Goal: Transaction & Acquisition: Download file/media

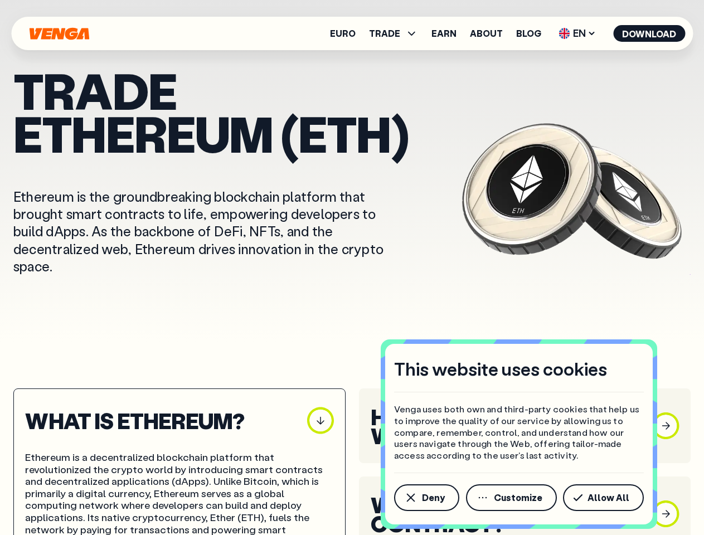
click at [352, 268] on p "Ethereum is the groundbreaking blockchain platform that brought smart contracts…" at bounding box center [210, 231] width 394 height 87
click at [426, 498] on span "Deny" at bounding box center [433, 497] width 23 height 9
click at [512, 498] on h3 "What's a Smart Contract?" at bounding box center [505, 514] width 269 height 38
click at [605, 498] on h3 "What's a Smart Contract?" at bounding box center [505, 514] width 269 height 38
click at [397, 33] on span "TRADE" at bounding box center [384, 33] width 31 height 9
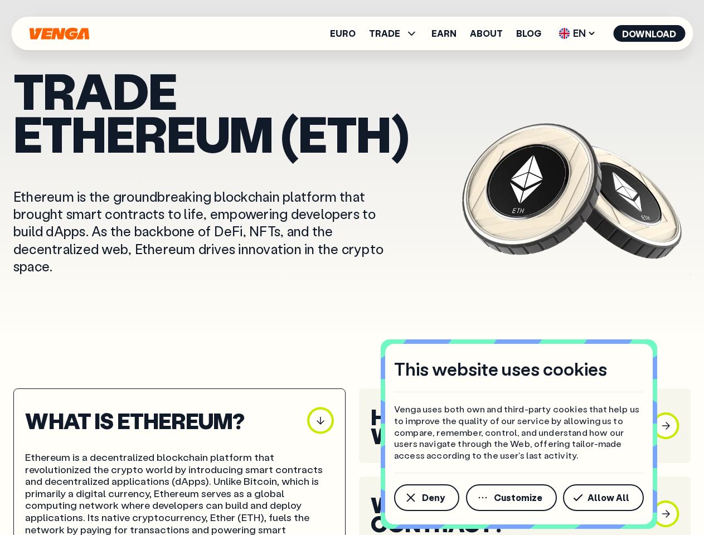
click at [577, 33] on span "EN" at bounding box center [577, 34] width 45 height 18
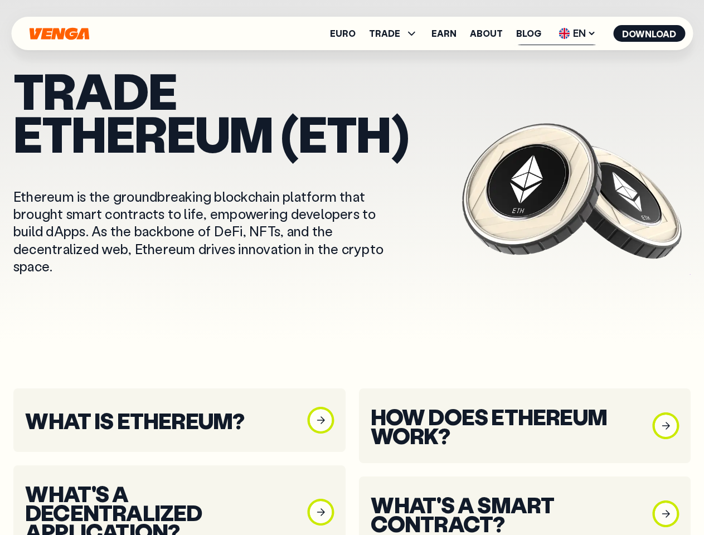
click at [649, 33] on button "Download" at bounding box center [649, 33] width 72 height 17
